Goal: Find contact information: Find contact information

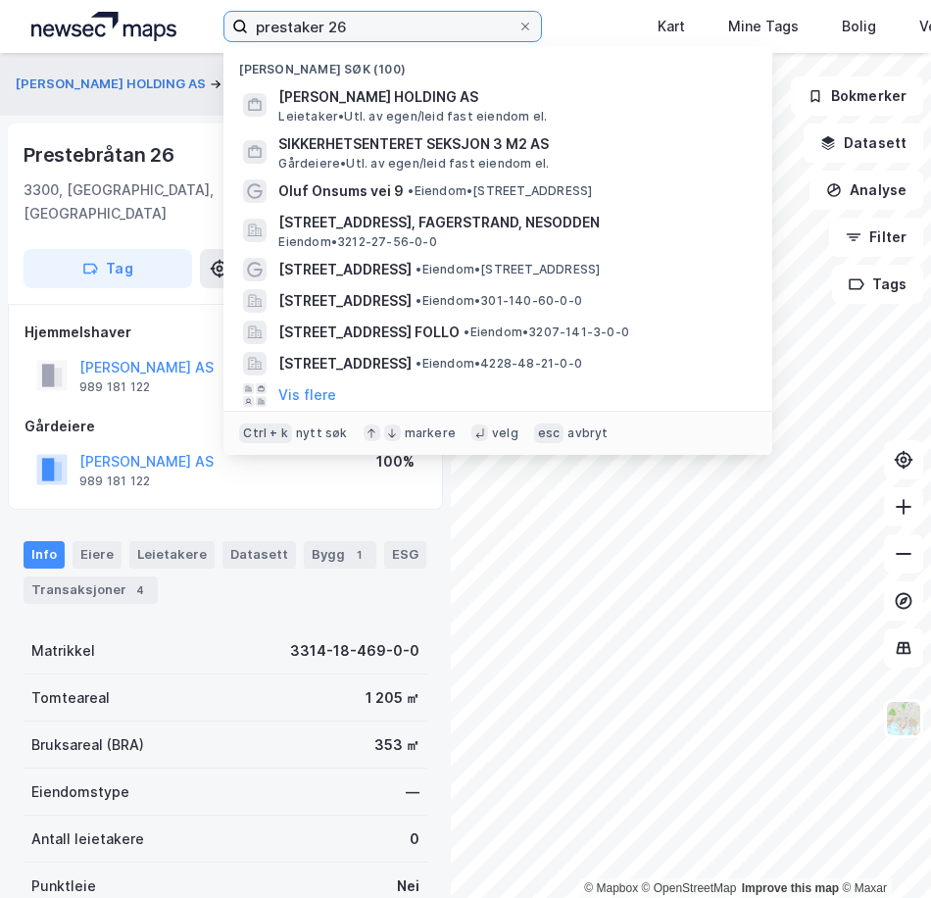
drag, startPoint x: 422, startPoint y: 18, endPoint x: 171, endPoint y: 3, distance: 251.3
click at [171, 3] on div "prestaker 26 Nylige søk (100) [PERSON_NAME] HOLDING AS [PERSON_NAME]. av egen/l…" at bounding box center [465, 26] width 931 height 53
paste input "Seierinvest AS"
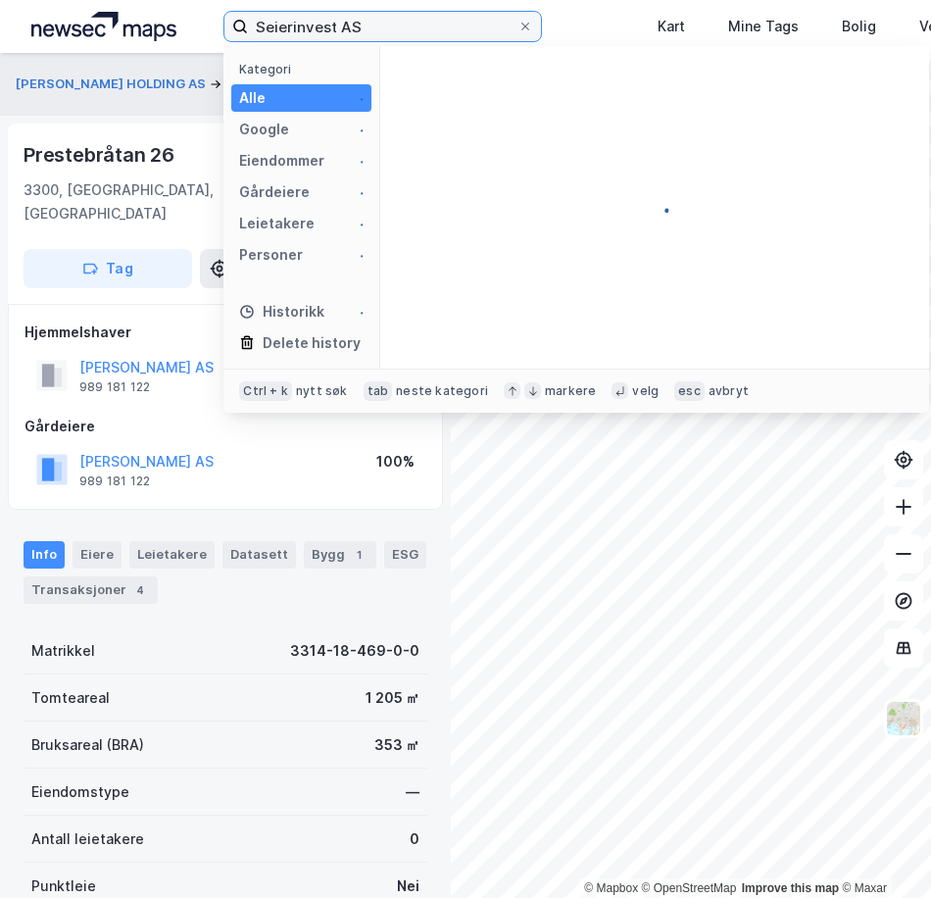
type input "Seierinvest AS"
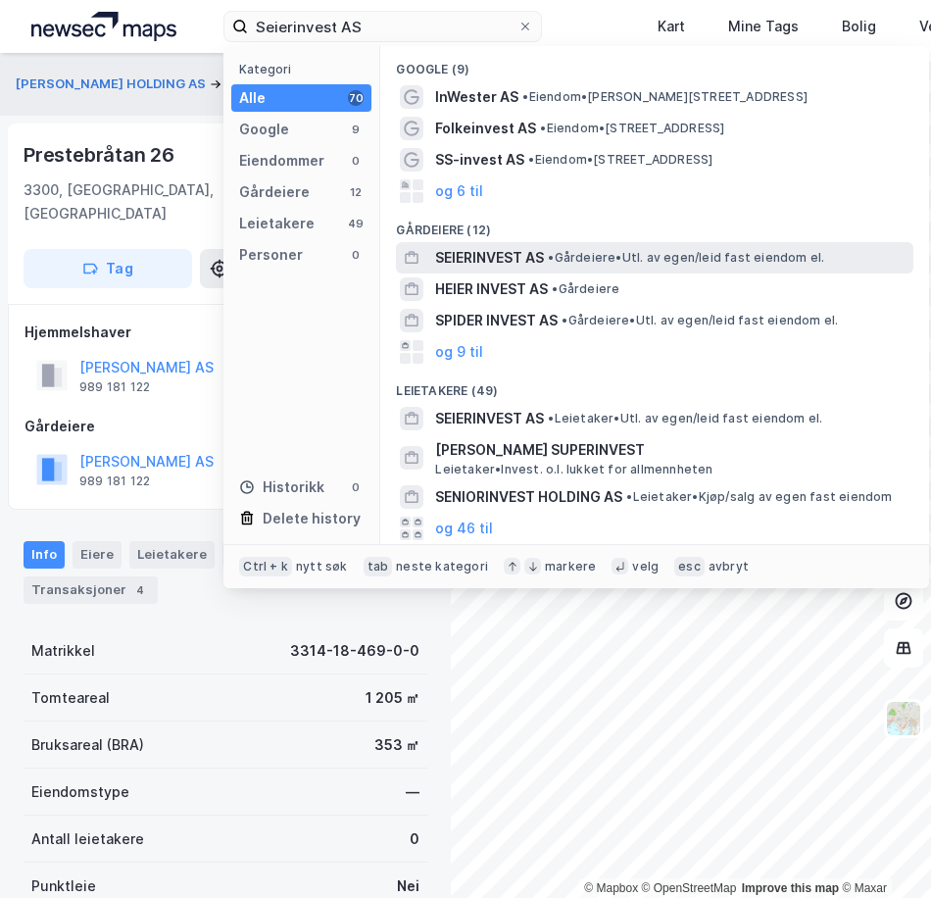
click at [516, 258] on span "SEIERINVEST AS" at bounding box center [489, 258] width 109 height 24
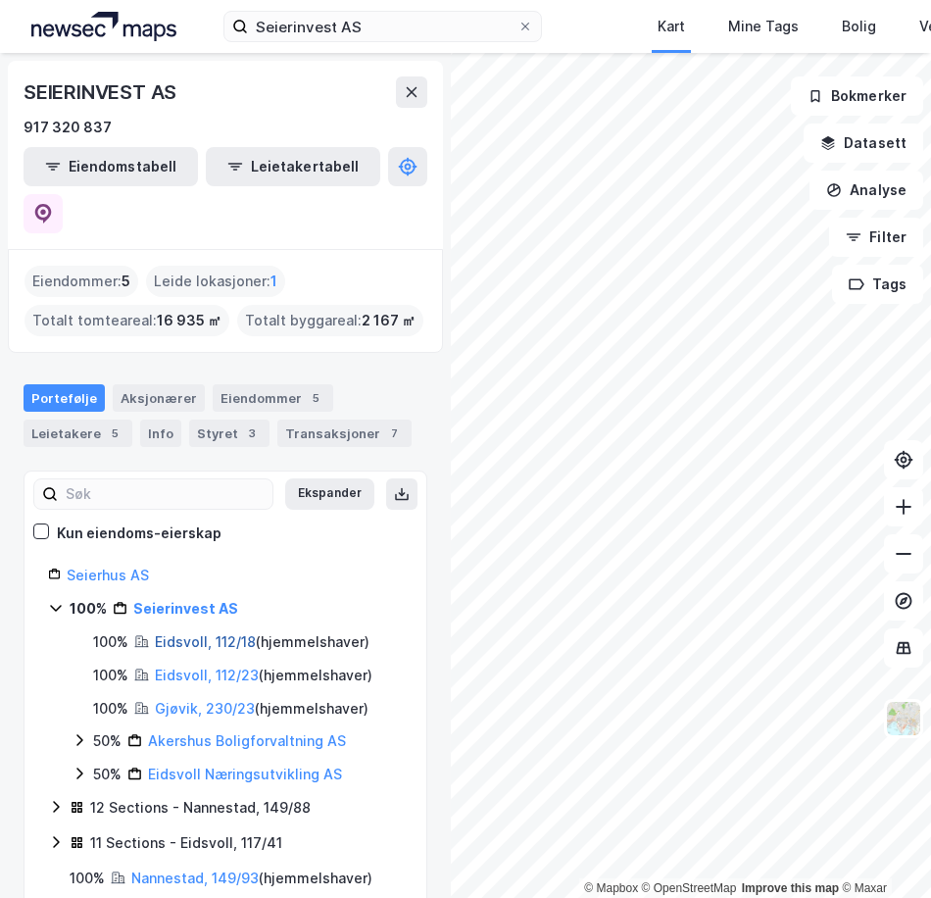
click at [239, 633] on link "Eidsvoll, 112/18" at bounding box center [205, 641] width 101 height 17
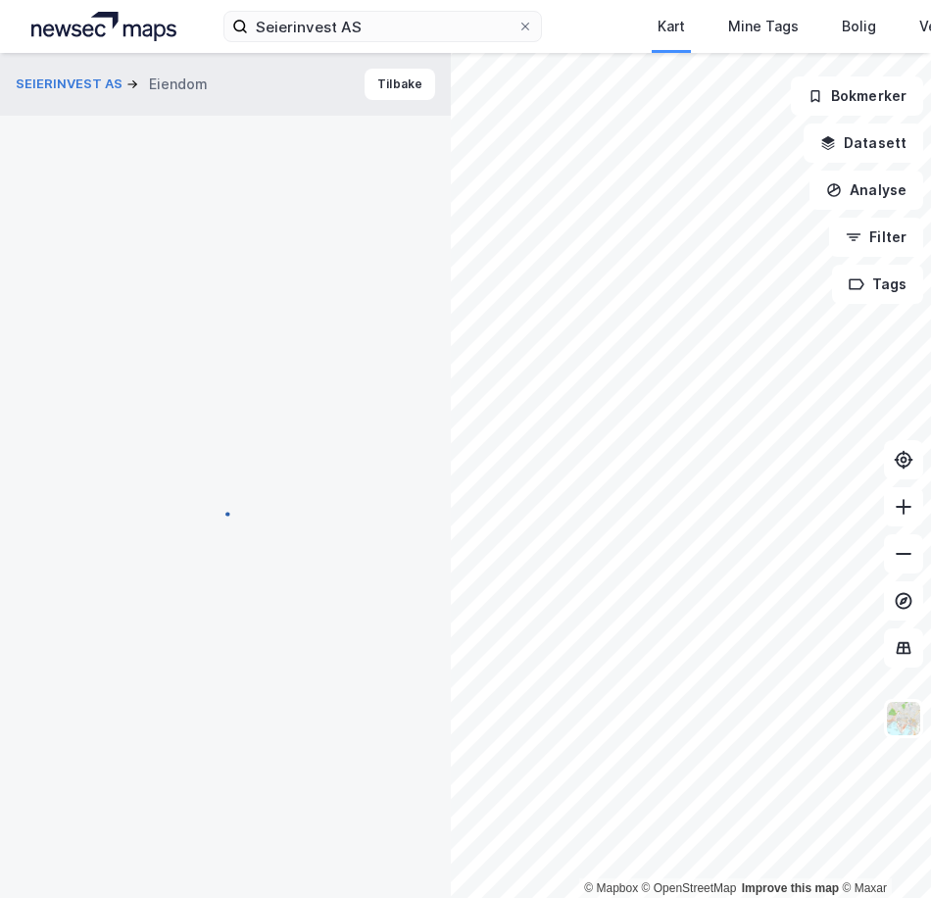
scroll to position [3, 0]
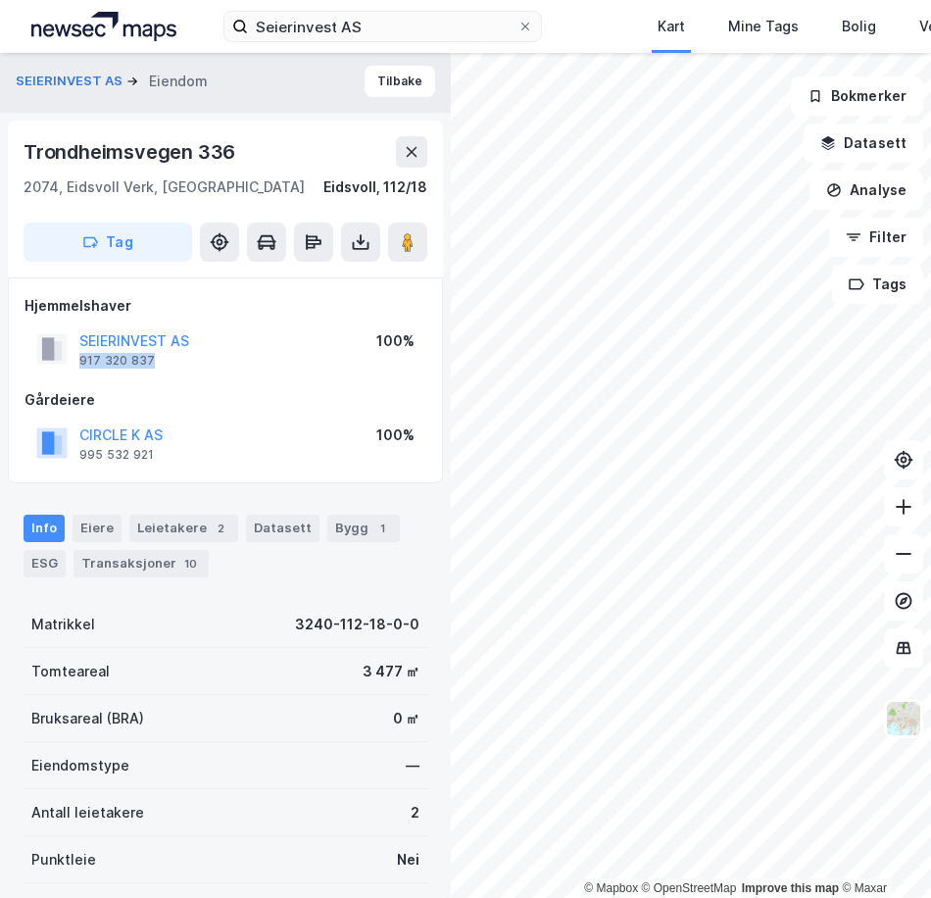
drag, startPoint x: 162, startPoint y: 364, endPoint x: 75, endPoint y: 366, distance: 86.3
click at [75, 366] on div "SEIERINVEST AS 917 320 837" at bounding box center [112, 348] width 153 height 39
copy div "917 320 837"
